Goal: Task Accomplishment & Management: Use online tool/utility

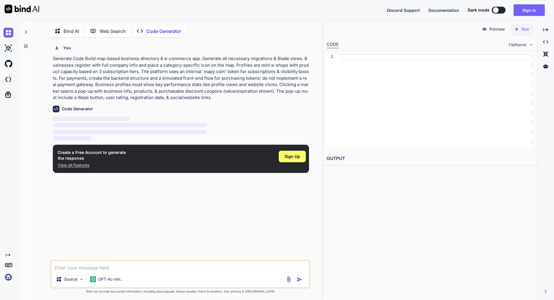
scroll to position [2, 0]
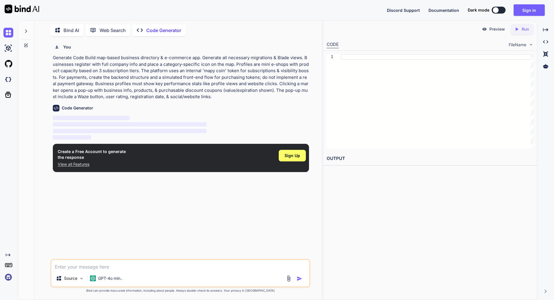
type textarea "x"
click at [290, 155] on span "Sign Up" at bounding box center [293, 156] width 16 height 6
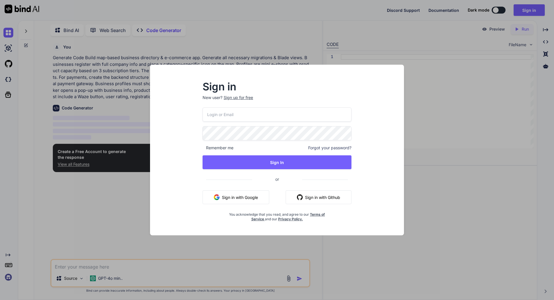
click at [236, 196] on button "Sign in with Google" at bounding box center [236, 197] width 67 height 14
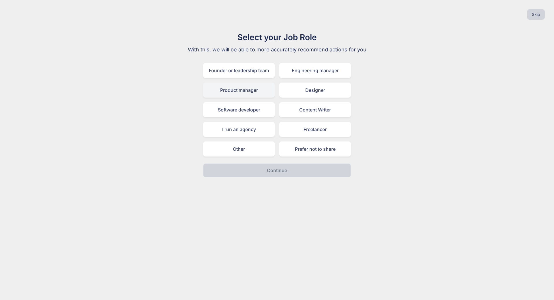
click at [259, 89] on div "Product manager" at bounding box center [239, 90] width 72 height 15
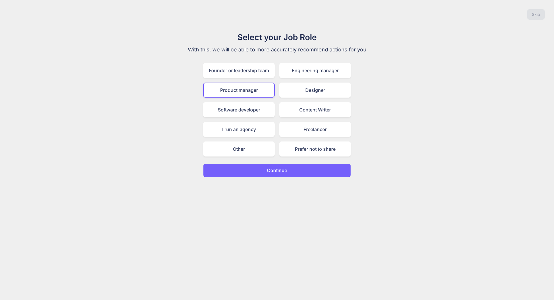
click at [282, 173] on p "Continue" at bounding box center [277, 170] width 20 height 7
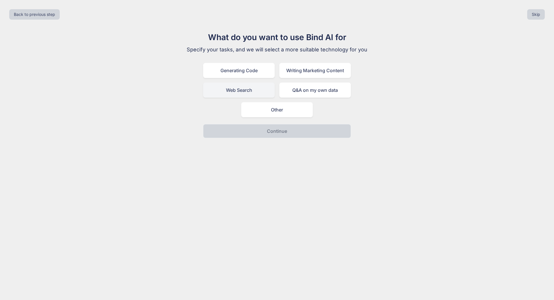
click at [251, 91] on div "Web Search" at bounding box center [239, 90] width 72 height 15
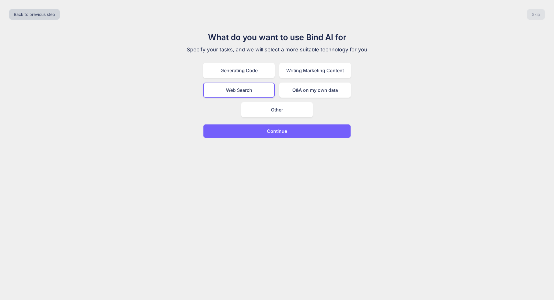
click at [279, 131] on p "Continue" at bounding box center [277, 131] width 20 height 7
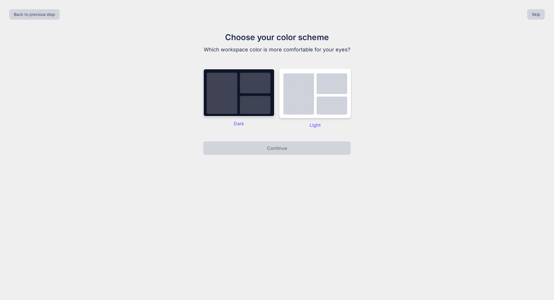
click at [258, 102] on img at bounding box center [239, 93] width 72 height 48
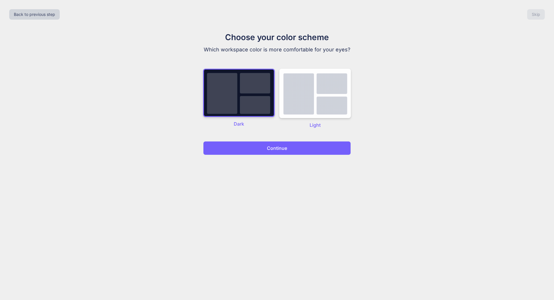
click at [280, 150] on p "Continue" at bounding box center [277, 148] width 20 height 7
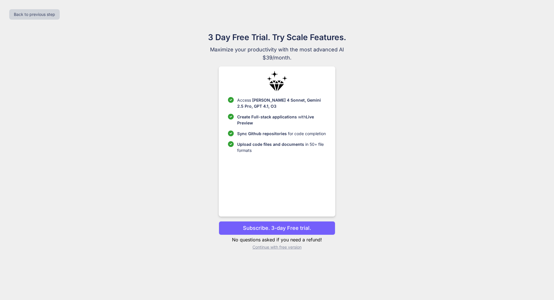
click at [276, 230] on p "Subscribe. 3-day Free trial." at bounding box center [277, 228] width 68 height 8
